Goal: Task Accomplishment & Management: Manage account settings

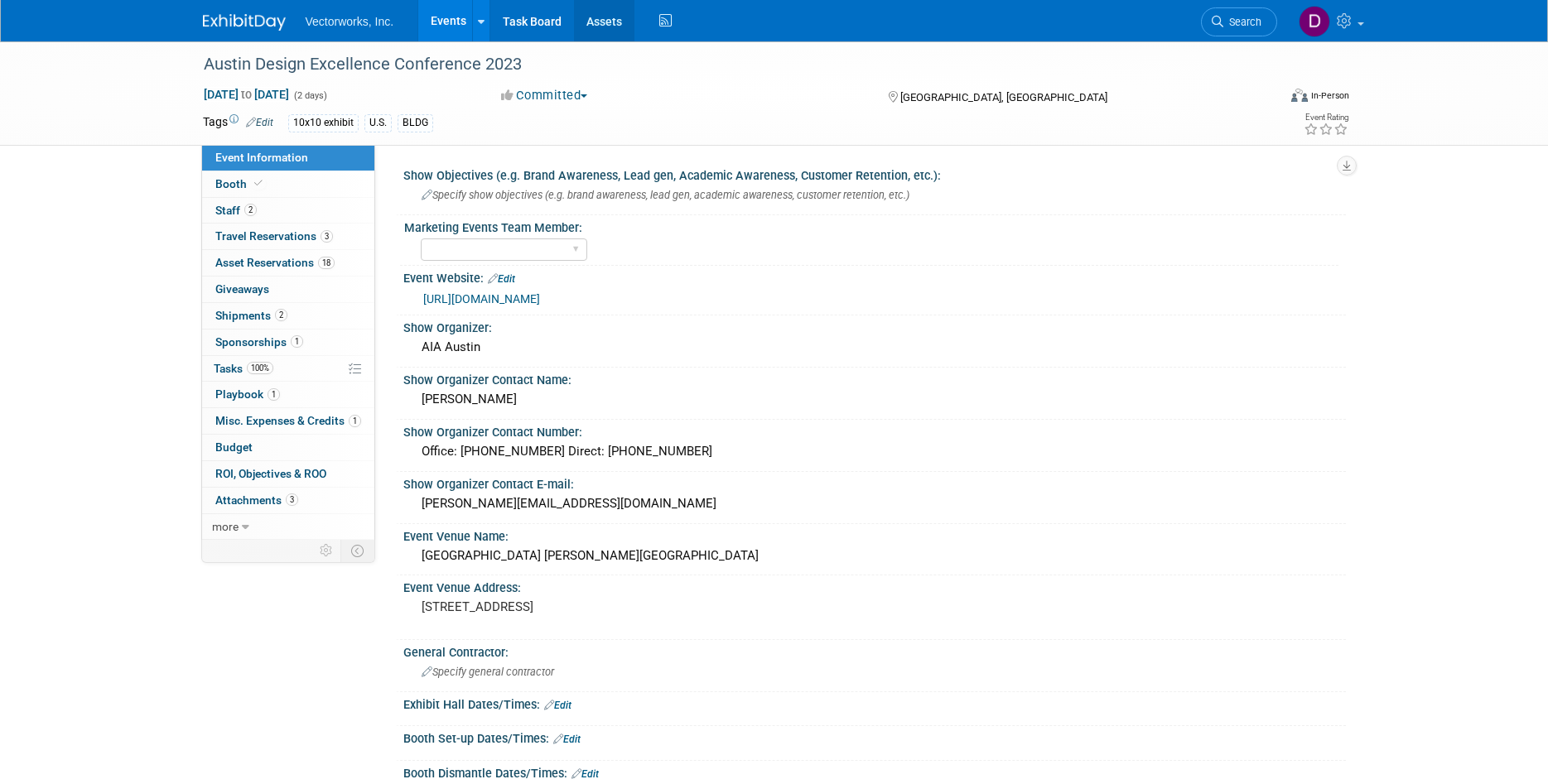
click at [588, 20] on link "Assets" at bounding box center [604, 21] width 61 height 41
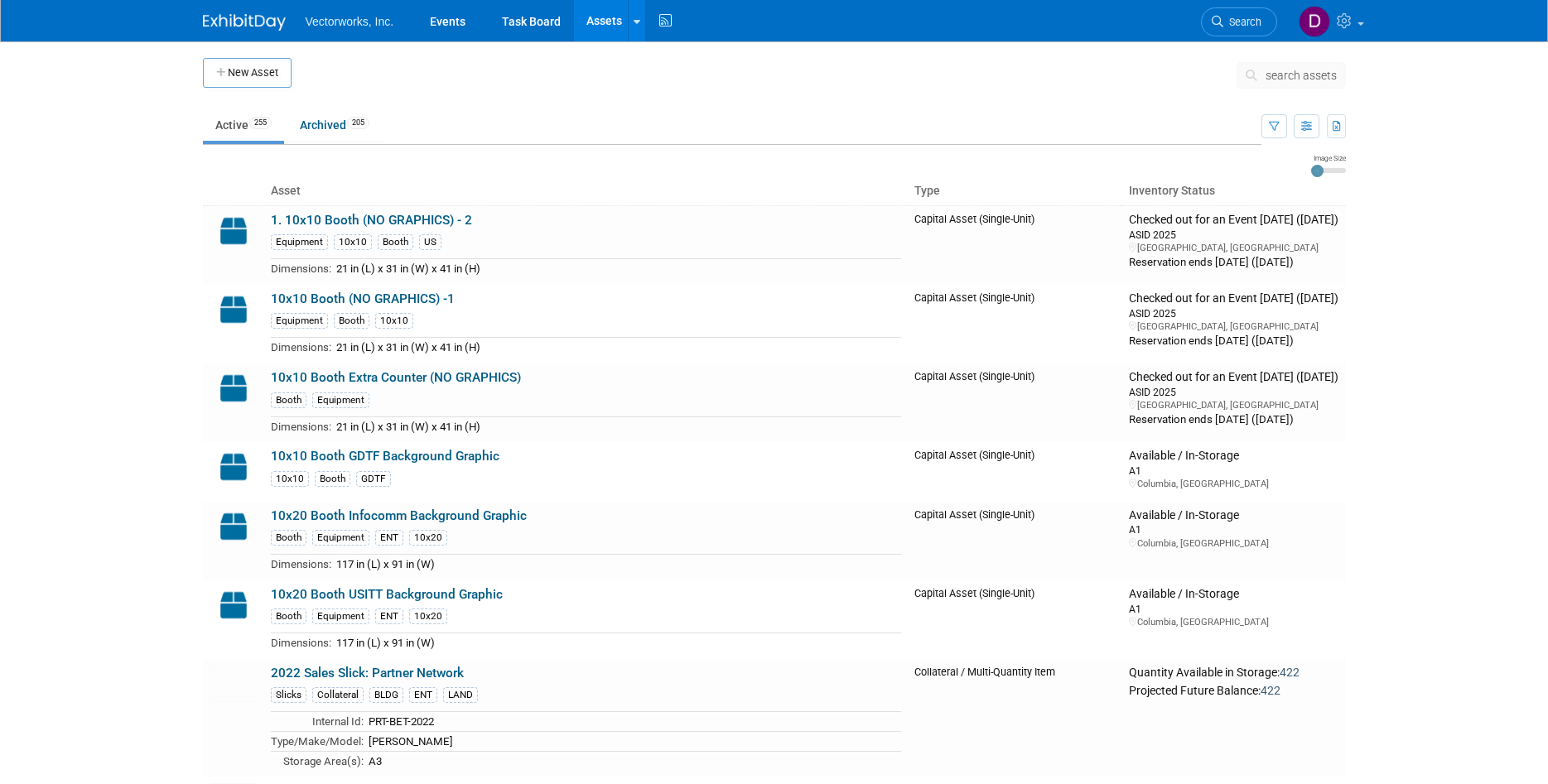
click at [586, 24] on link "Assets" at bounding box center [604, 21] width 61 height 41
click at [1276, 73] on span "search assets" at bounding box center [1301, 75] width 72 height 14
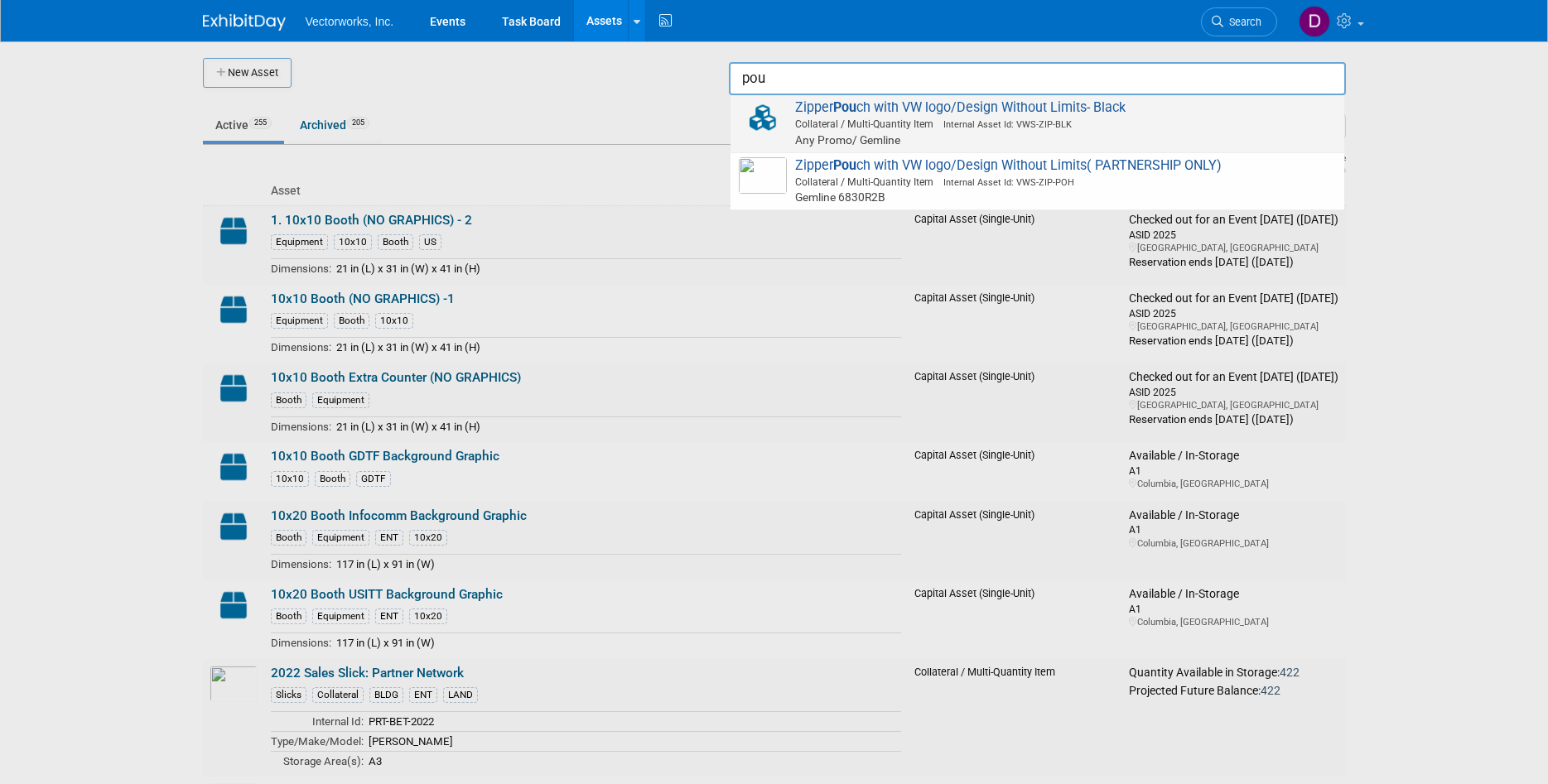
click at [761, 116] on img at bounding box center [763, 117] width 48 height 36
type input "Zipper Pouch with VW logo/Design Without Limits- Black"
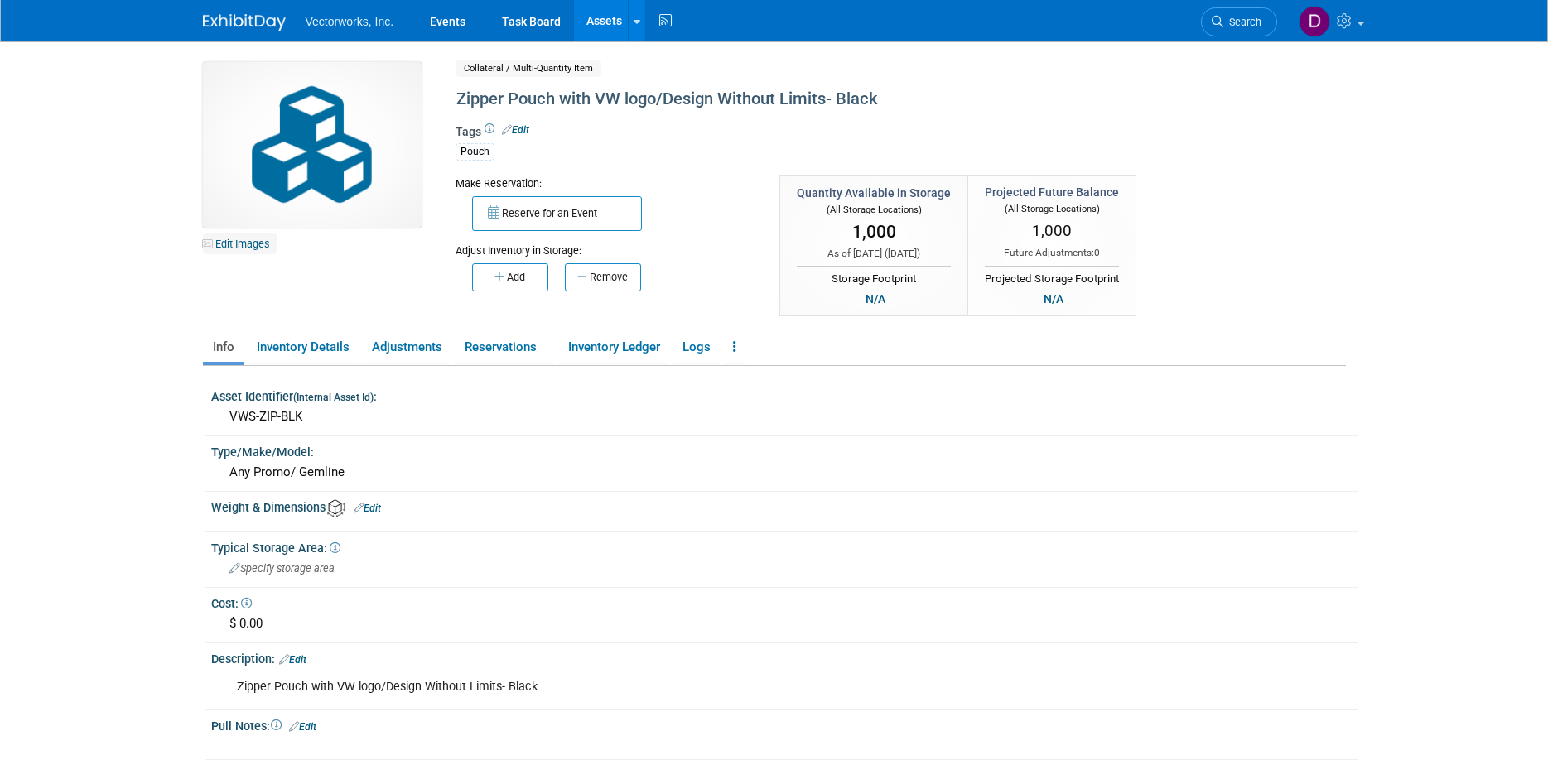
click at [263, 240] on link "Edit Images" at bounding box center [239, 243] width 74 height 21
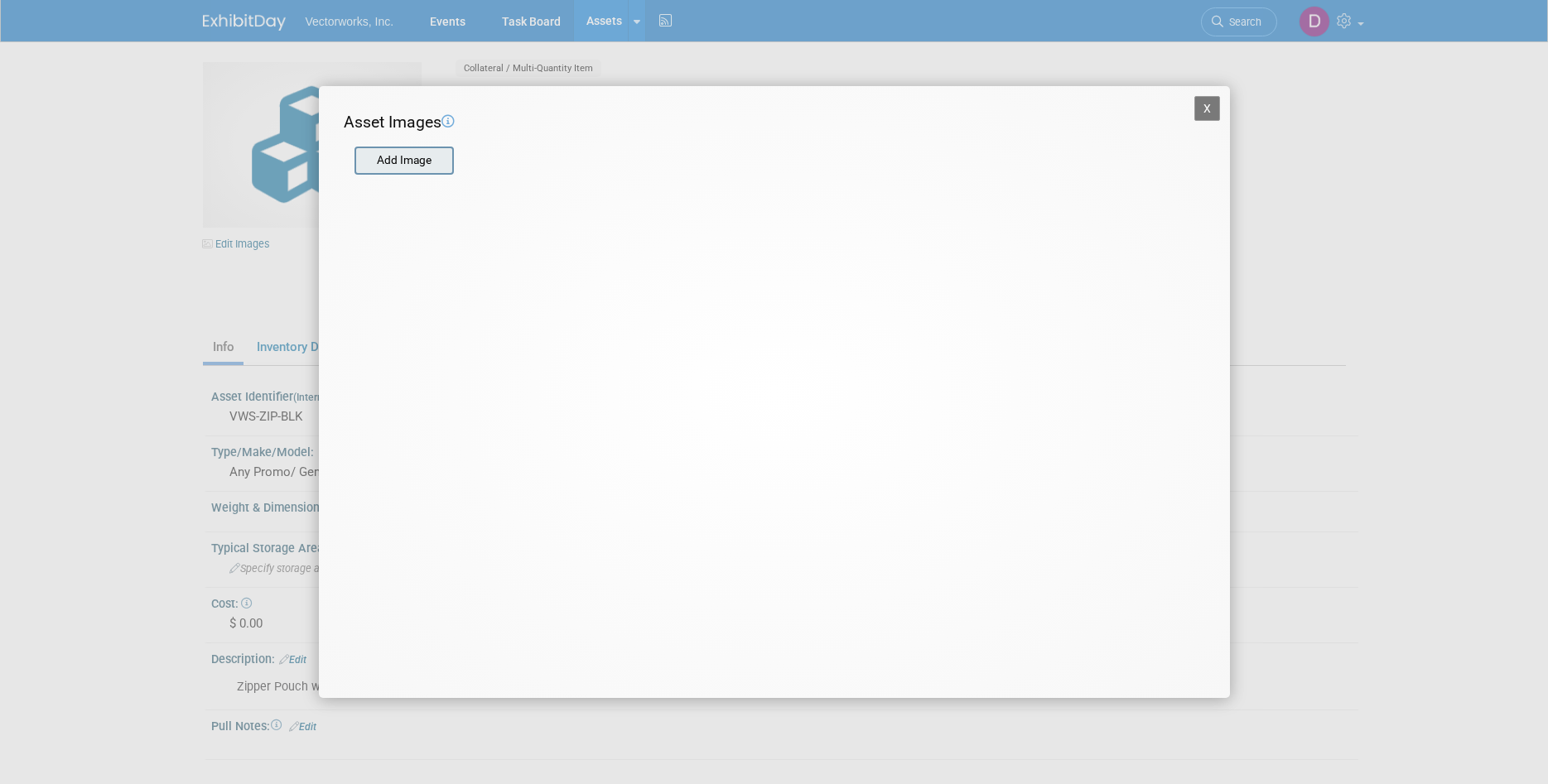
click at [431, 165] on input "file" at bounding box center [353, 160] width 197 height 24
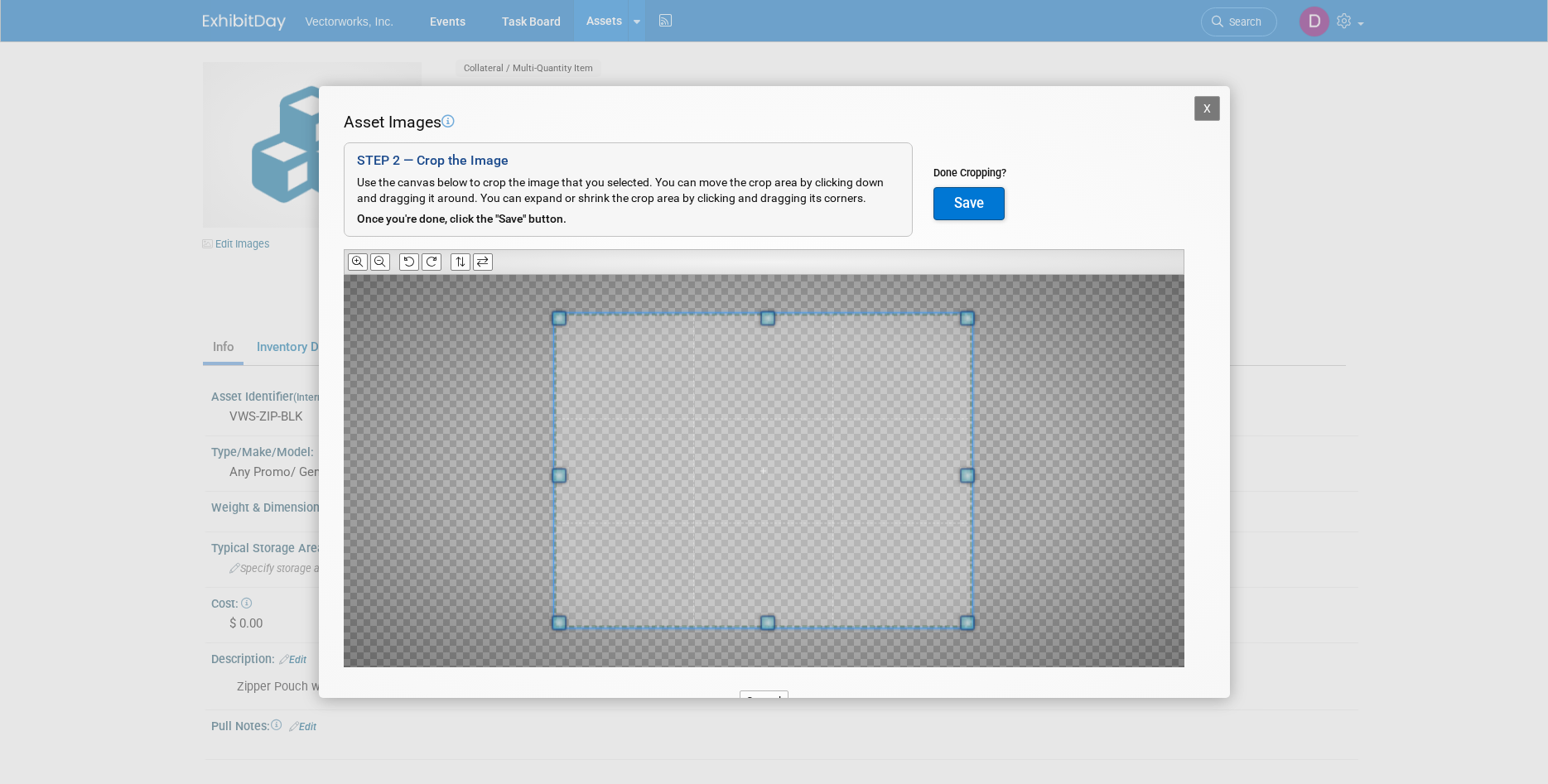
click at [531, 316] on div at bounding box center [764, 470] width 840 height 392
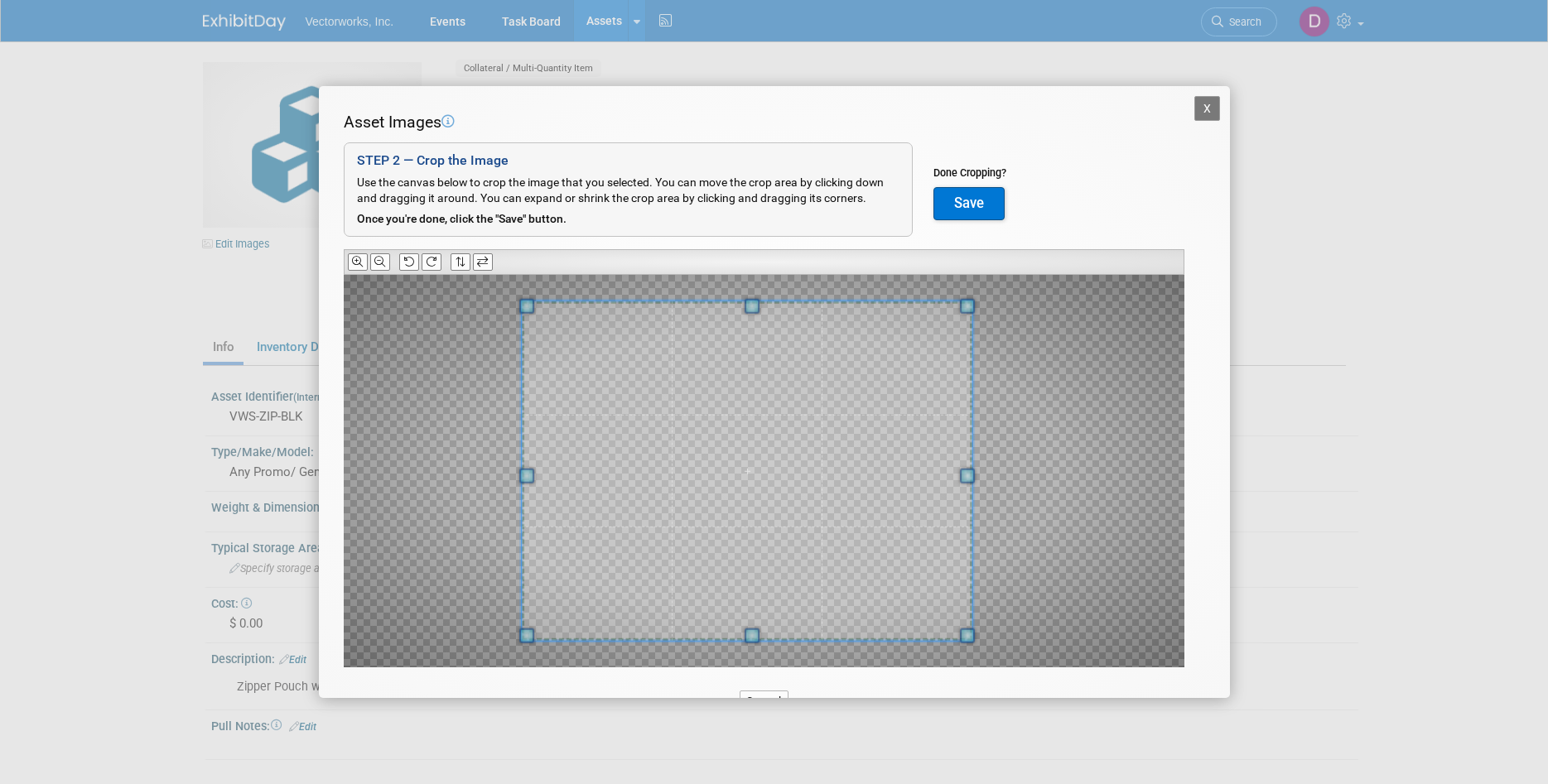
click at [527, 463] on div at bounding box center [747, 471] width 451 height 339
click at [966, 196] on button "Save" at bounding box center [969, 204] width 72 height 33
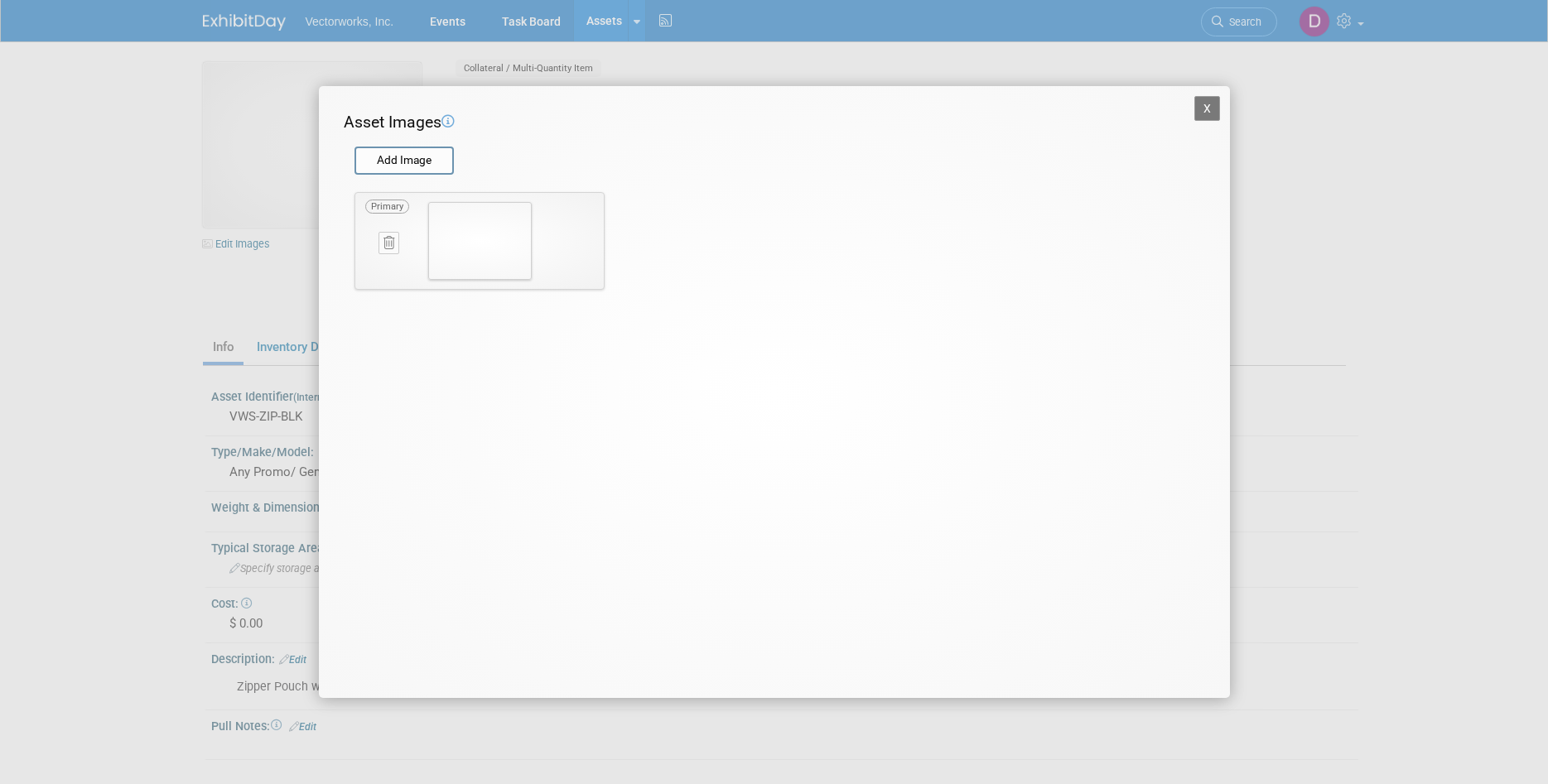
click at [1215, 110] on button "X" at bounding box center [1207, 108] width 26 height 24
